Goal: Manage account settings

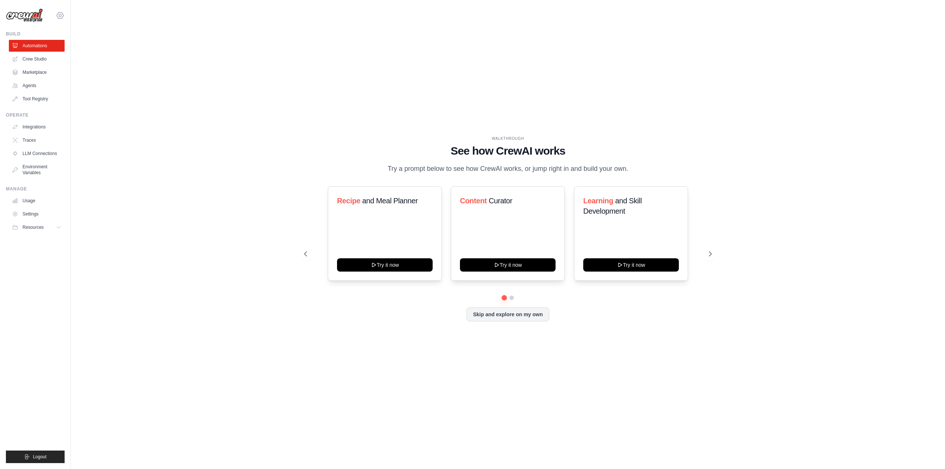
click at [62, 17] on icon at bounding box center [60, 15] width 9 height 9
click at [46, 51] on link "Settings" at bounding box center [60, 49] width 65 height 13
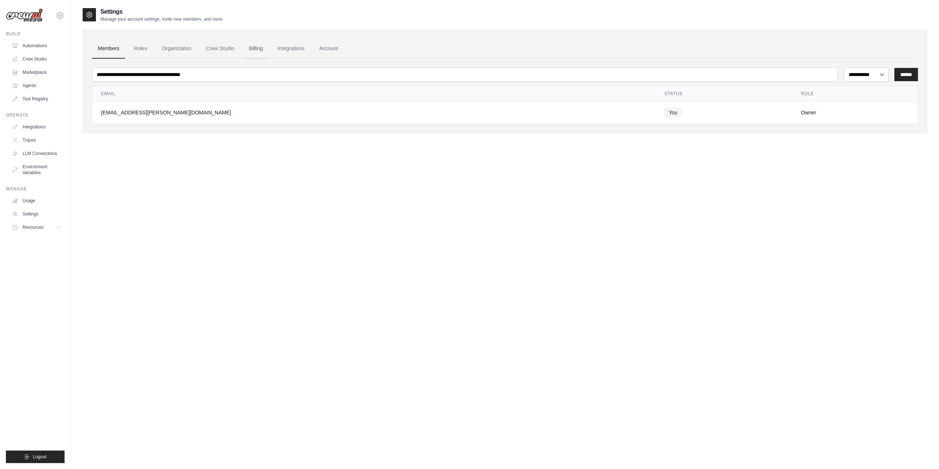
click at [252, 45] on link "Billing" at bounding box center [255, 49] width 25 height 20
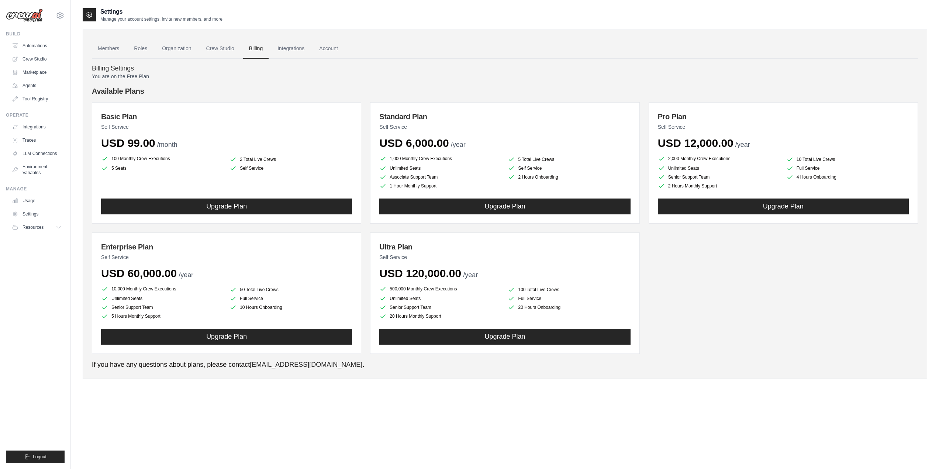
click at [174, 160] on li "100 Monthly Crew Executions" at bounding box center [162, 158] width 123 height 9
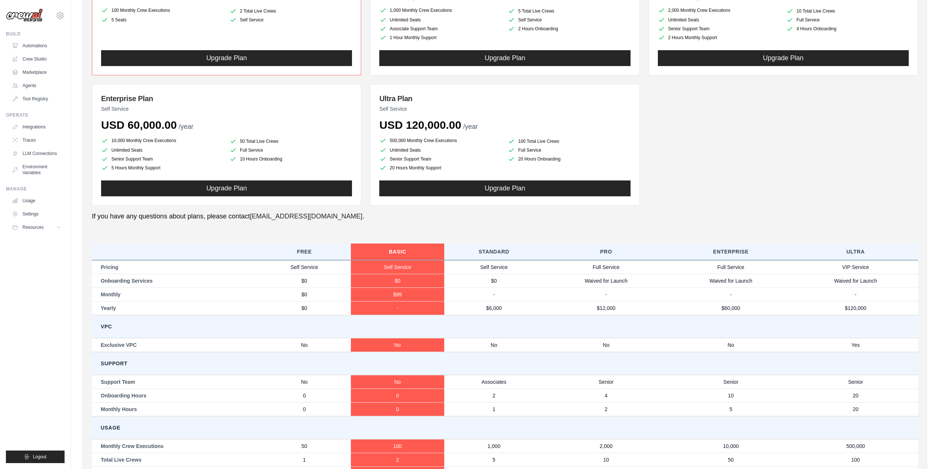
scroll to position [197, 0]
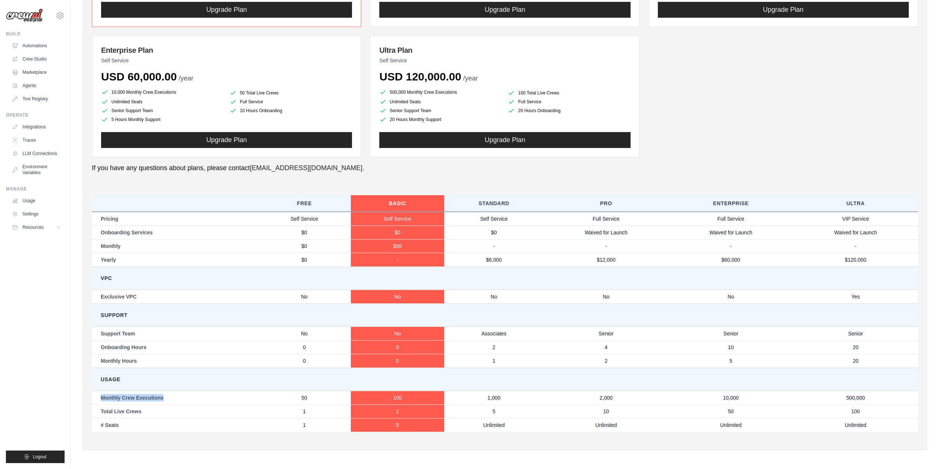
drag, startPoint x: 183, startPoint y: 397, endPoint x: 102, endPoint y: 399, distance: 81.2
click at [102, 399] on td "Monthly Crew Executions" at bounding box center [175, 398] width 166 height 14
copy td "Monthly Crew Executions"
